Goal: Information Seeking & Learning: Learn about a topic

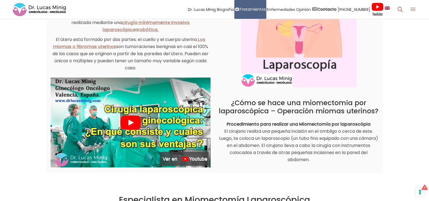
scroll to position [219, 0]
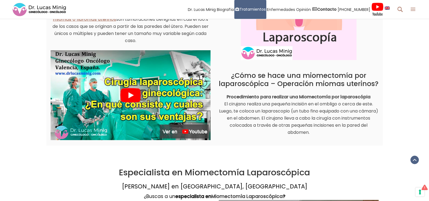
click at [129, 94] on img at bounding box center [131, 95] width 160 height 90
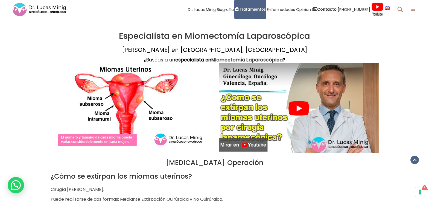
click at [298, 107] on img at bounding box center [299, 108] width 160 height 90
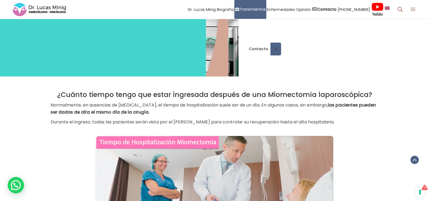
scroll to position [766, 0]
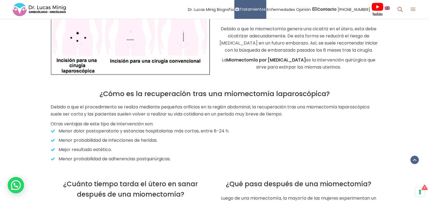
scroll to position [1066, 0]
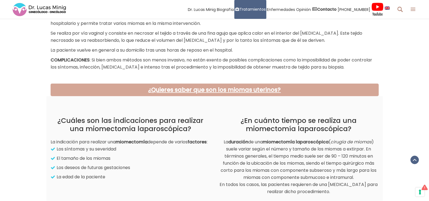
scroll to position [492, 0]
